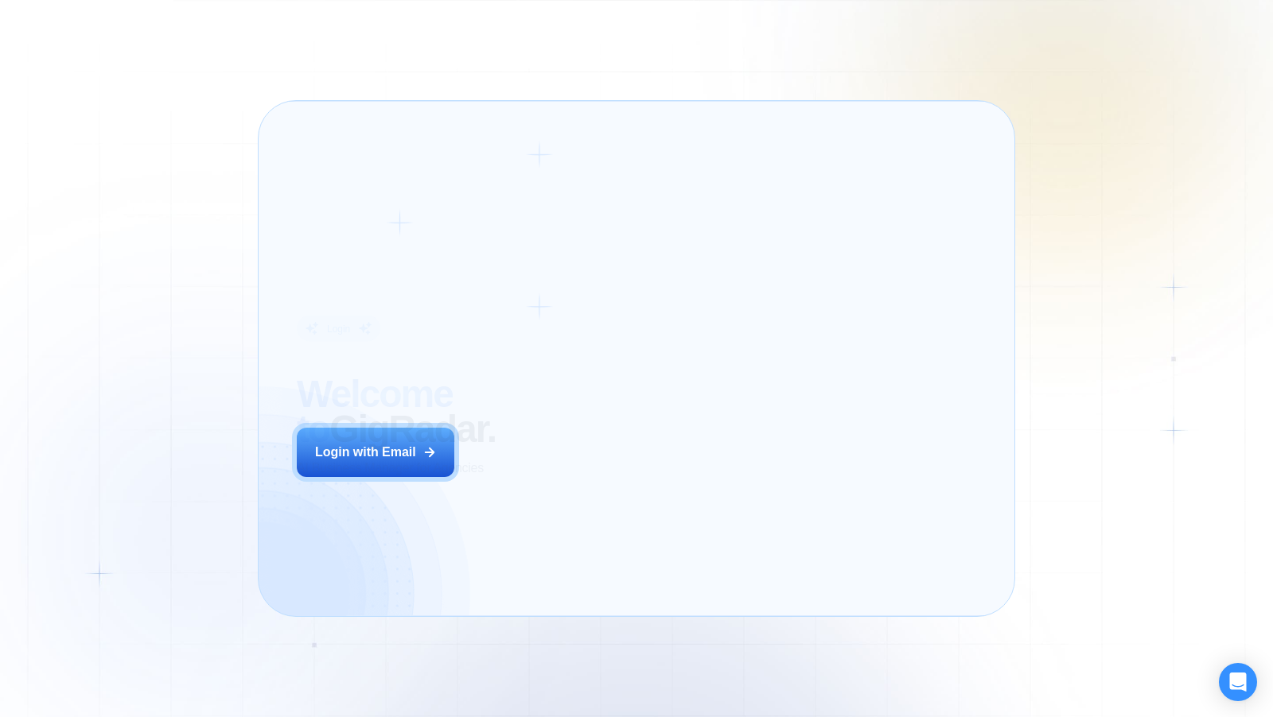
click at [566, 489] on div "Login ‍ Welcome to GigRadar. AI Business Manager for Agencies Login with Email" at bounding box center [439, 358] width 323 height 477
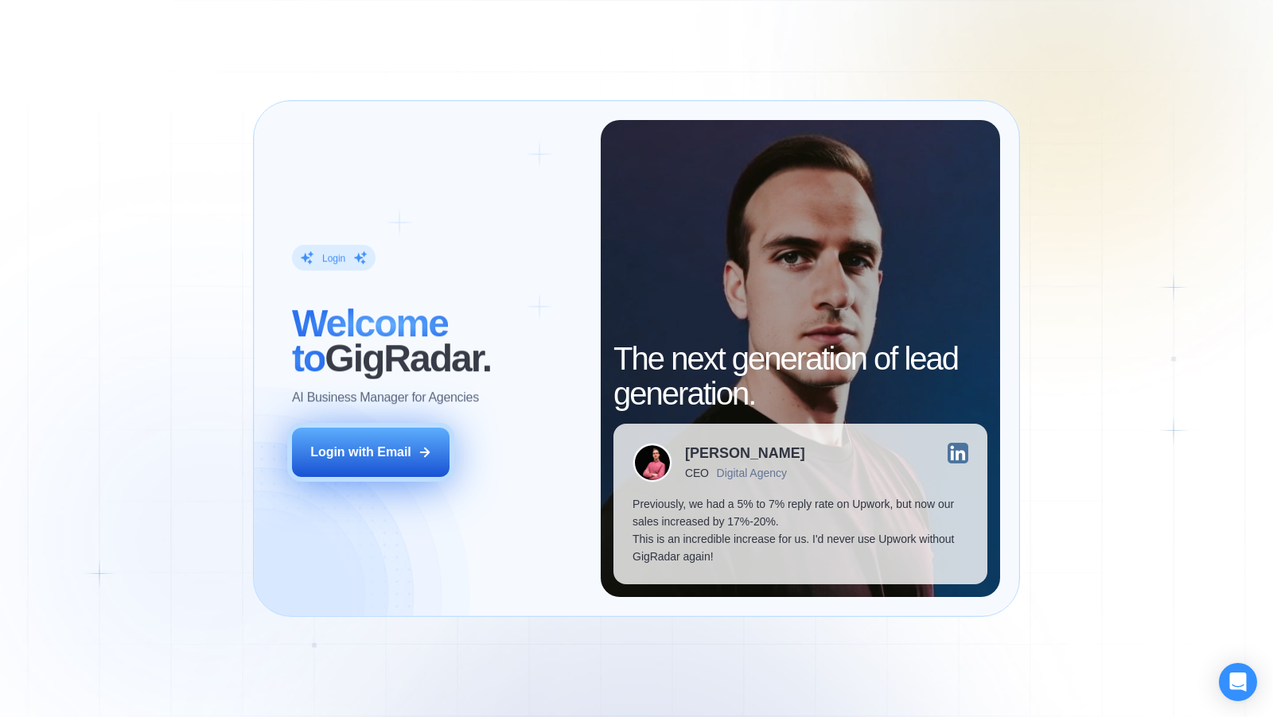
click at [394, 437] on button "Login with Email" at bounding box center [370, 452] width 157 height 49
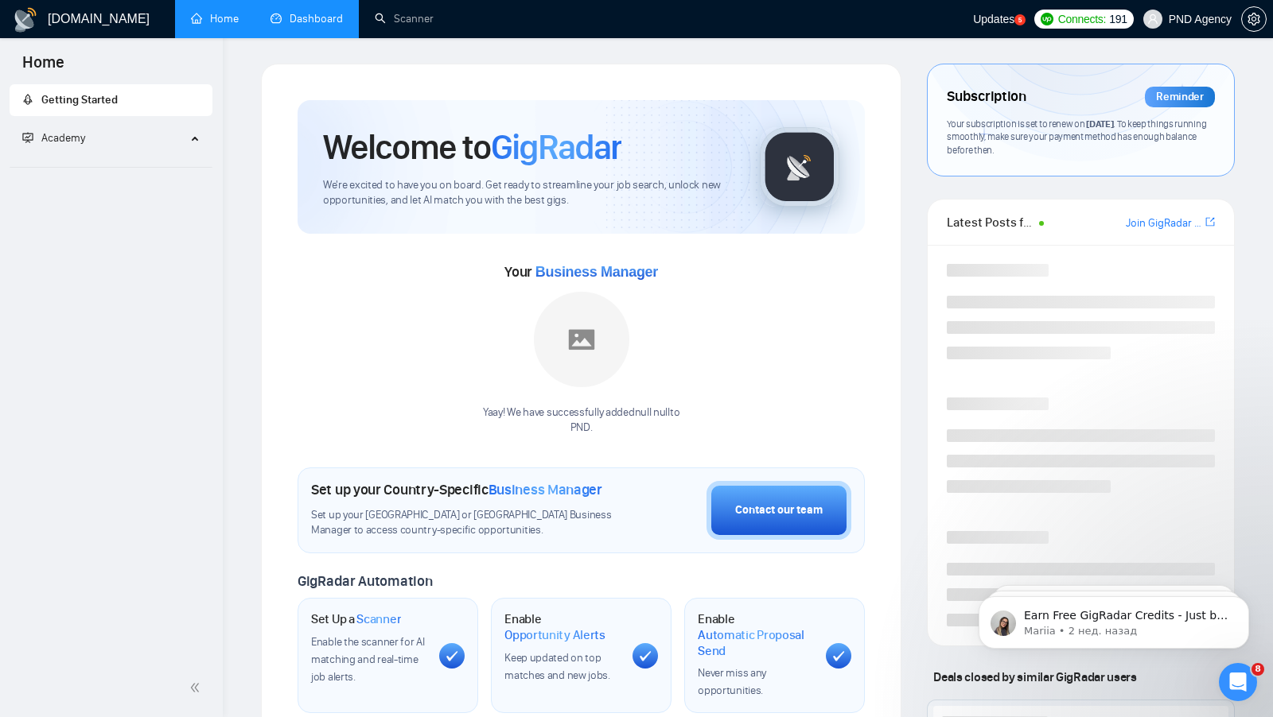
click at [343, 17] on link "Dashboard" at bounding box center [306, 19] width 72 height 14
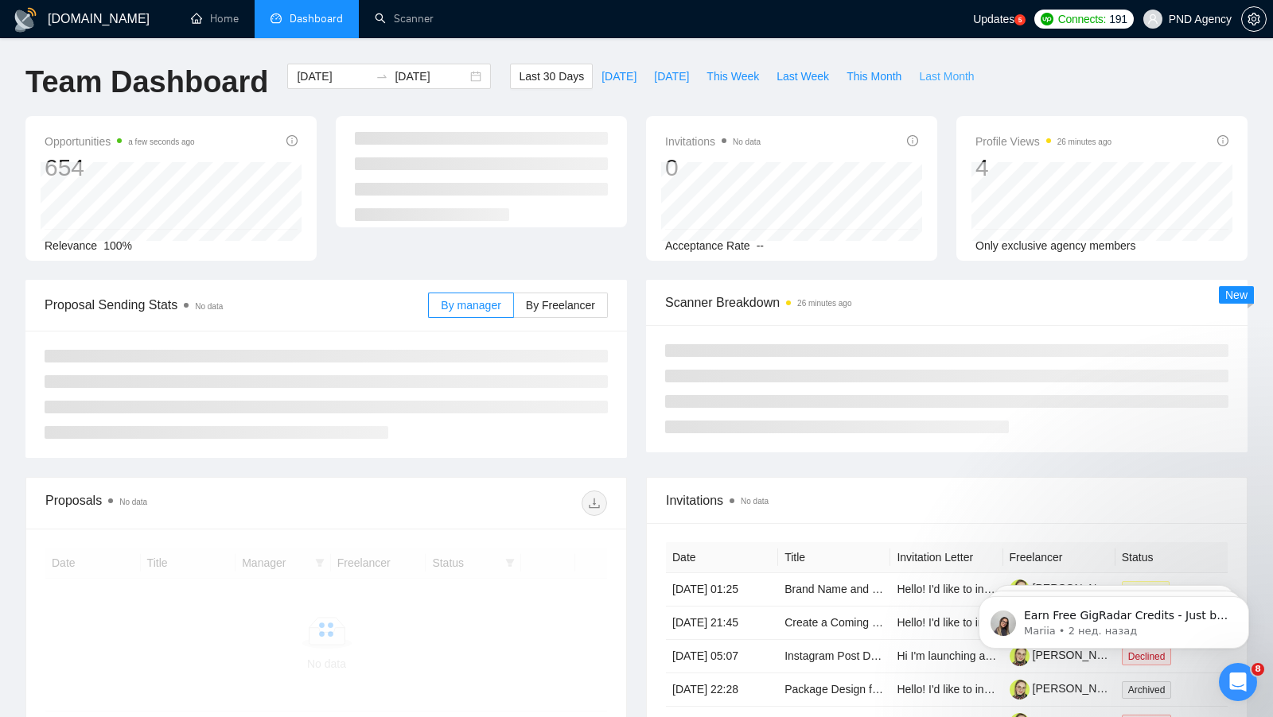
click at [939, 76] on span "Last Month" at bounding box center [946, 76] width 55 height 17
type input "2025-07-01"
type input "2025-07-31"
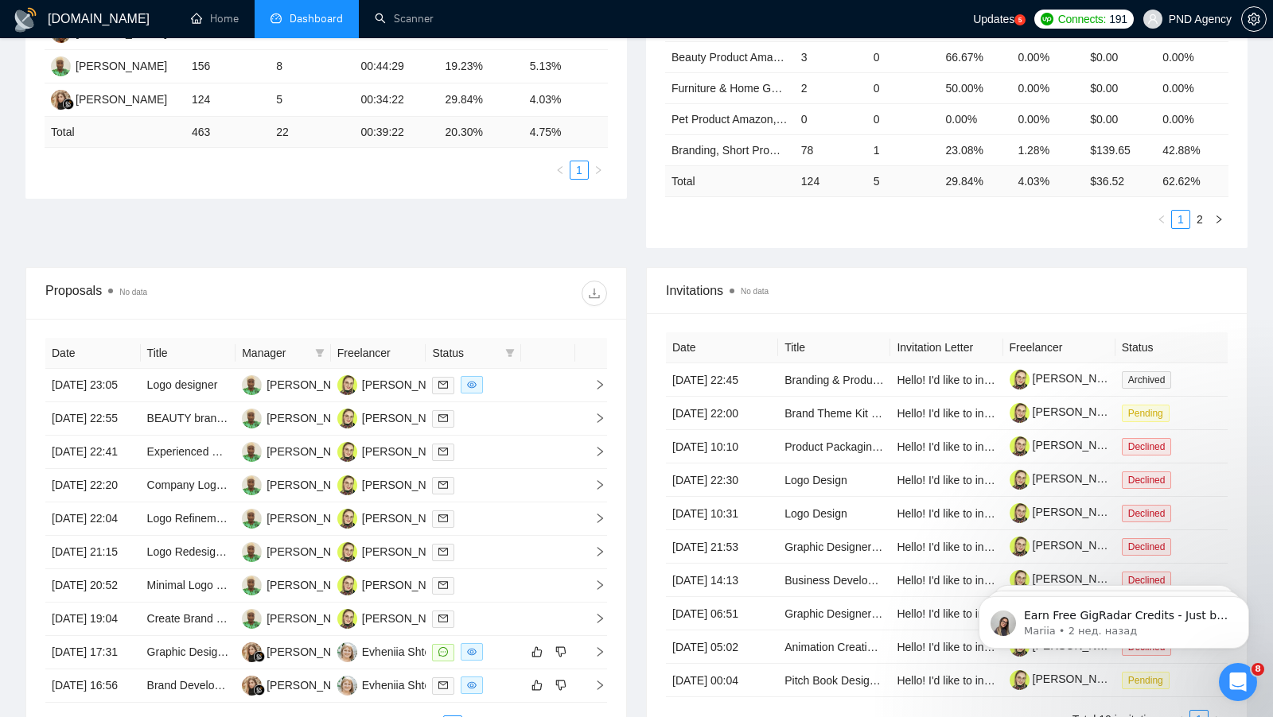
scroll to position [380, 0]
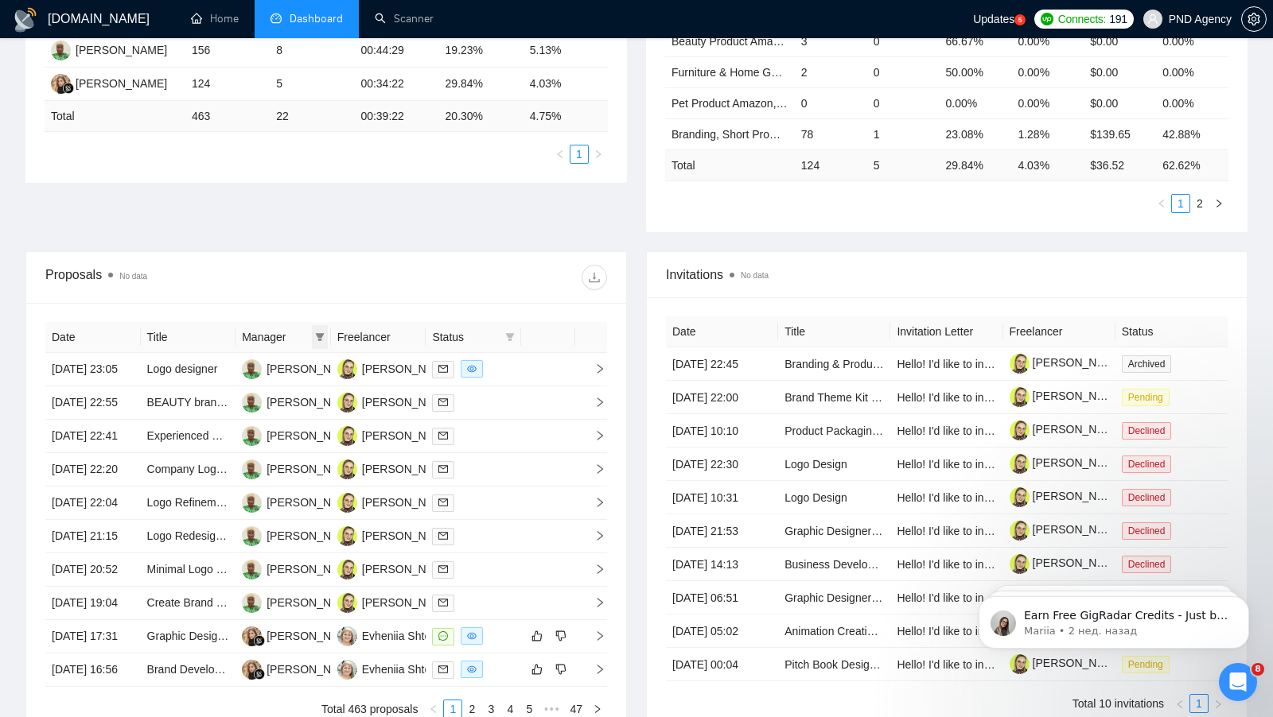
click at [321, 333] on icon "filter" at bounding box center [319, 337] width 9 height 8
click at [192, 363] on input "checkbox" at bounding box center [190, 362] width 13 height 13
checkbox input "true"
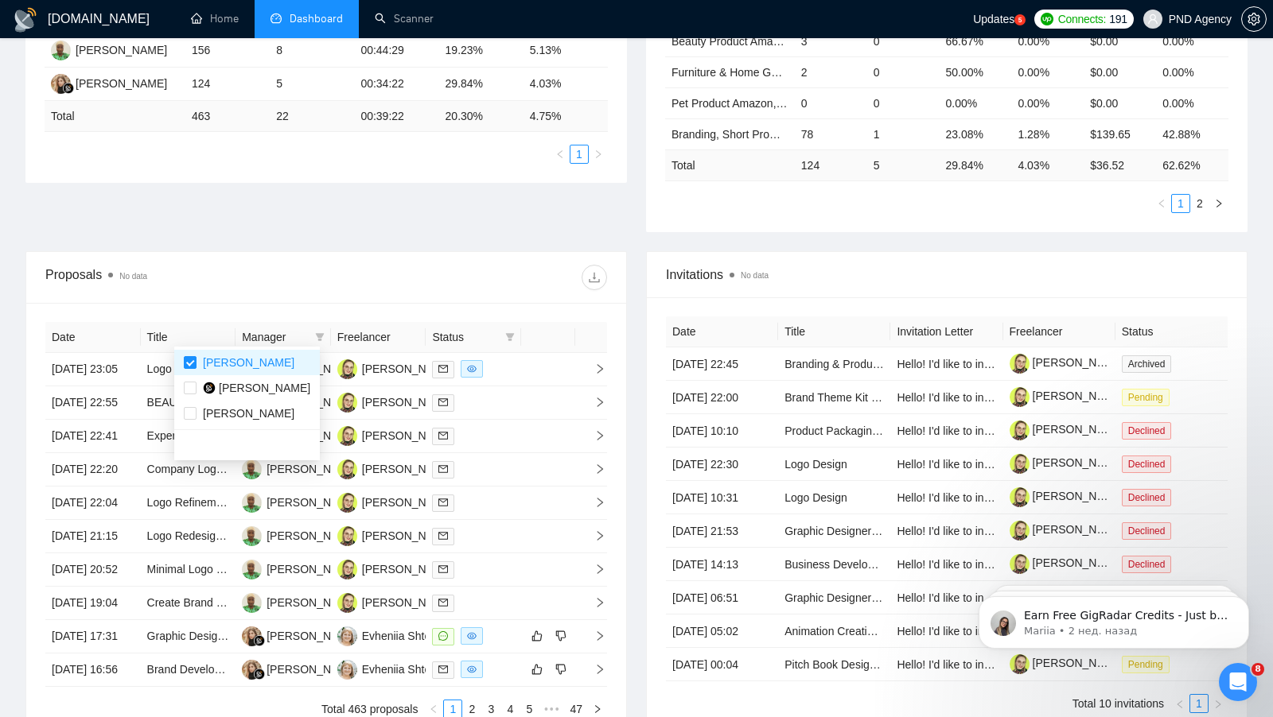
click at [371, 233] on div "Proposal Sending Stats No data By manager By Freelancer Name Proposals Replies …" at bounding box center [636, 76] width 1241 height 352
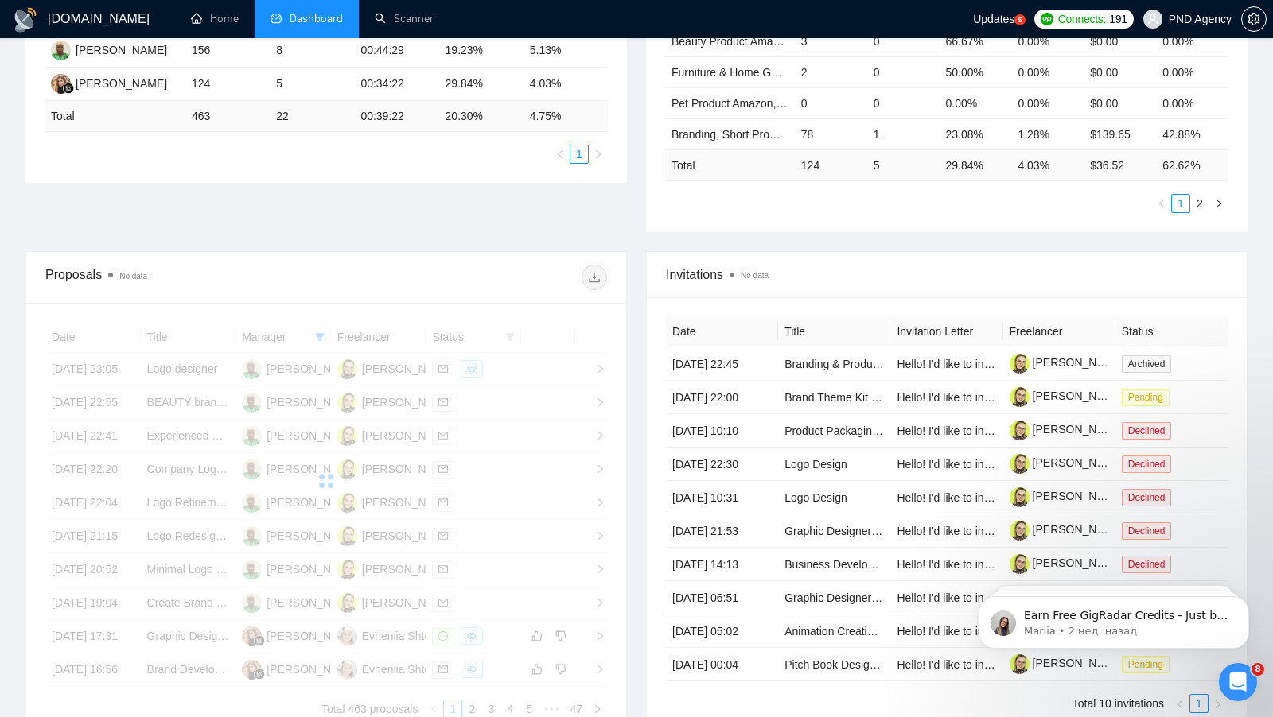
click at [465, 333] on div at bounding box center [326, 481] width 562 height 318
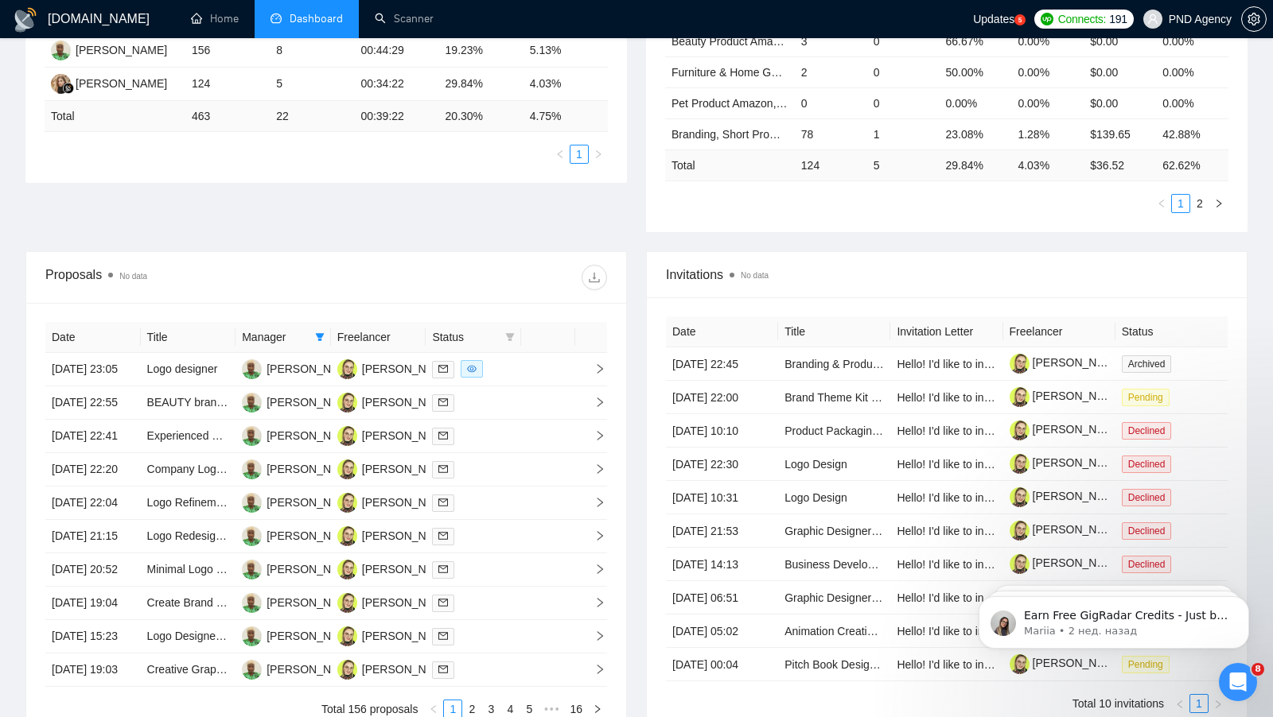
click at [465, 333] on span "Status" at bounding box center [465, 337] width 67 height 17
click at [513, 333] on icon "filter" at bounding box center [510, 337] width 10 height 10
click at [440, 363] on input "checkbox" at bounding box center [437, 362] width 13 height 13
checkbox input "true"
click at [465, 255] on div "Proposals No data" at bounding box center [326, 277] width 562 height 51
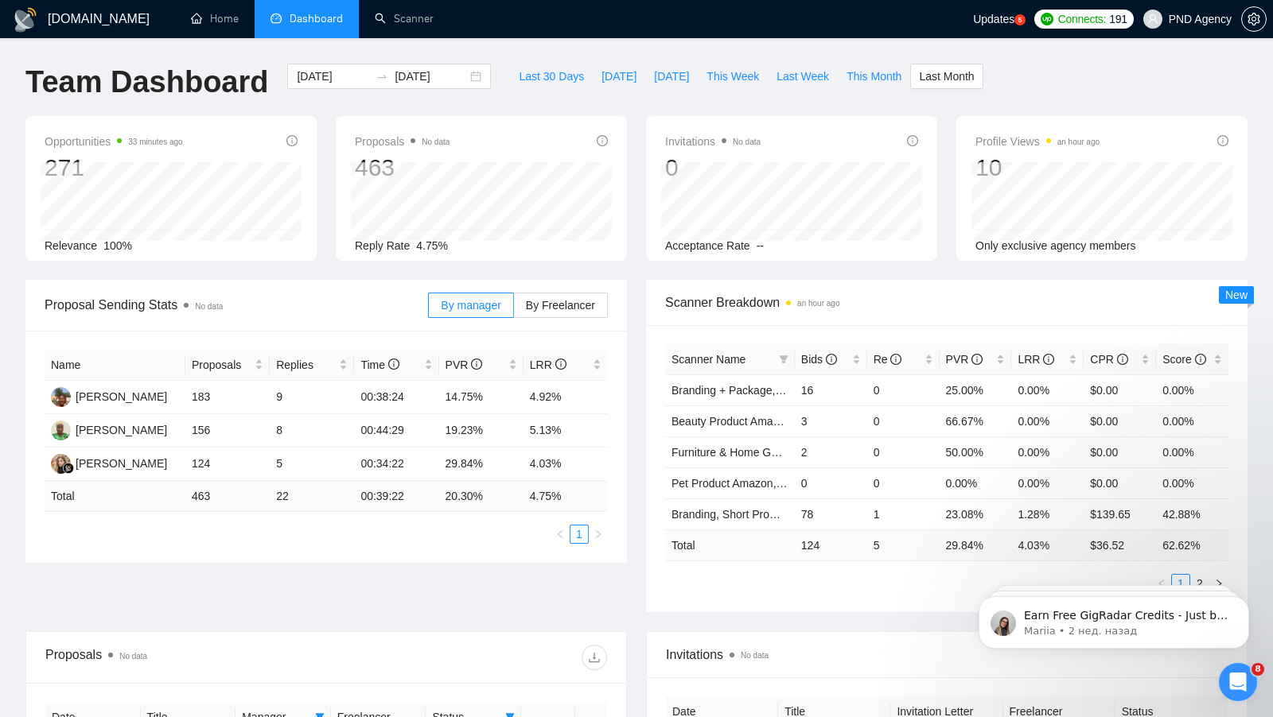
click at [224, 601] on div "Proposal Sending Stats No data By manager By Freelancer Name Proposals Replies …" at bounding box center [636, 456] width 1241 height 352
